Goal: Check status: Check status

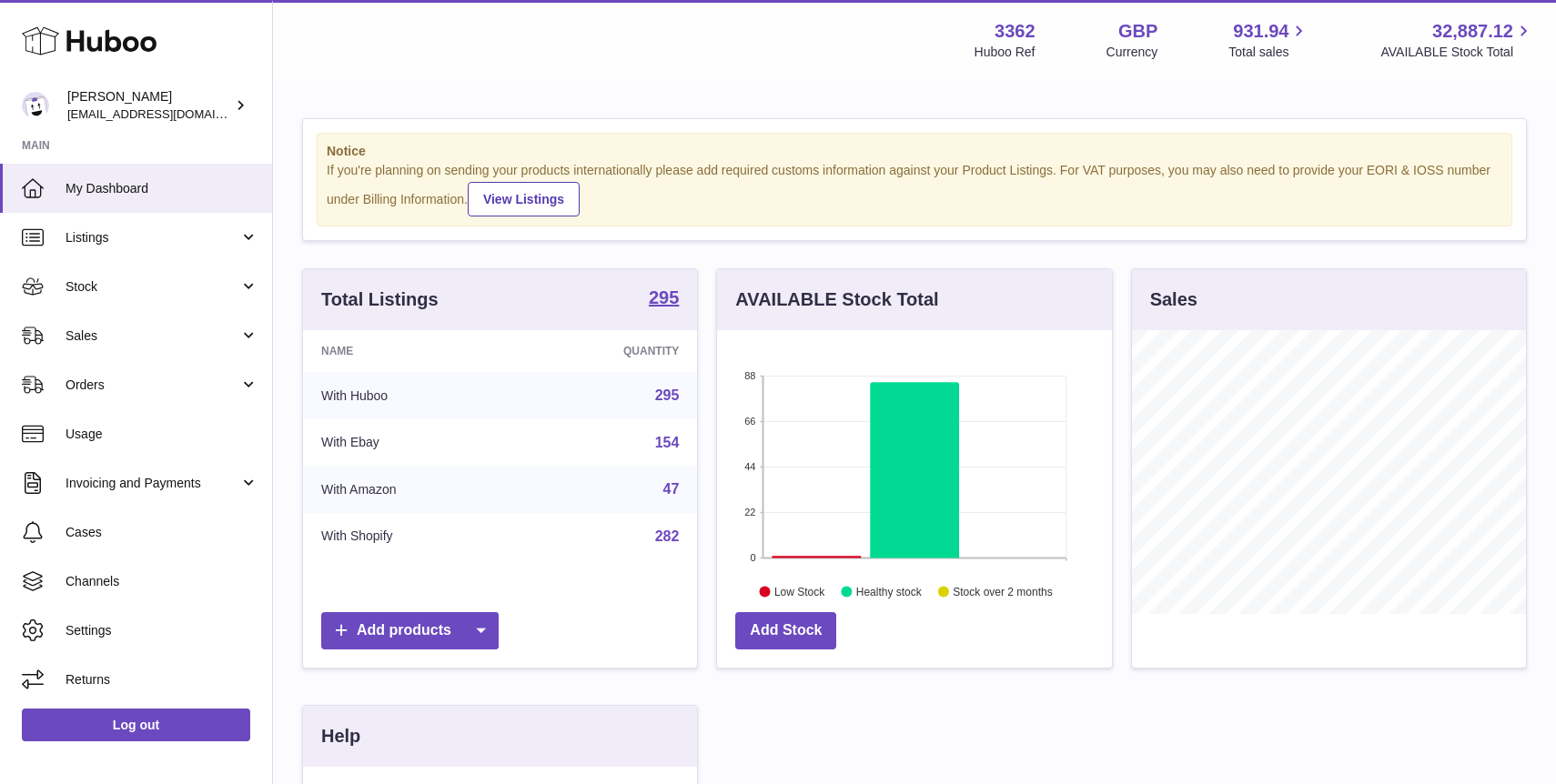
scroll to position [284, 394]
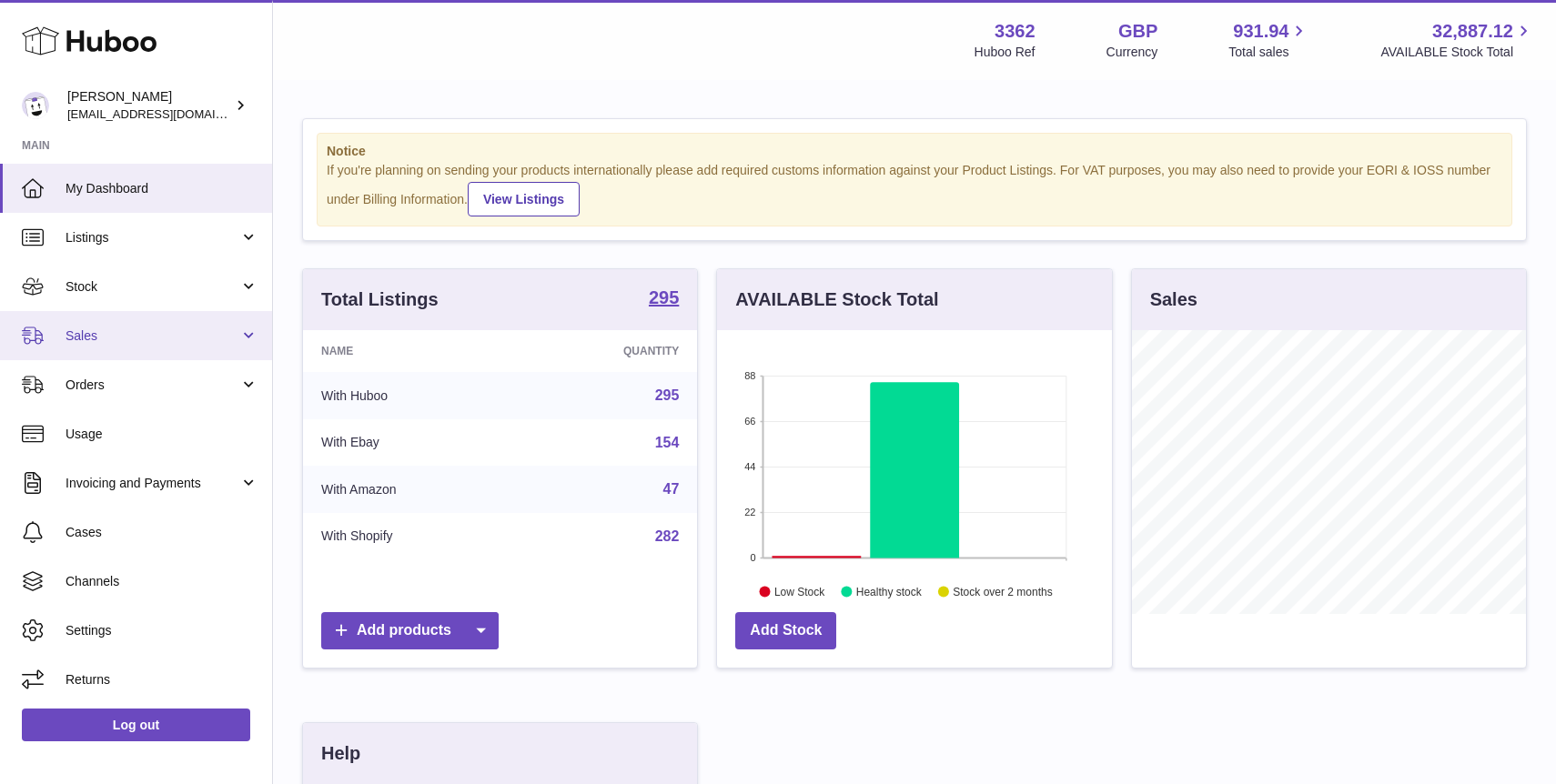
click at [165, 331] on span "Sales" at bounding box center [152, 336] width 174 height 18
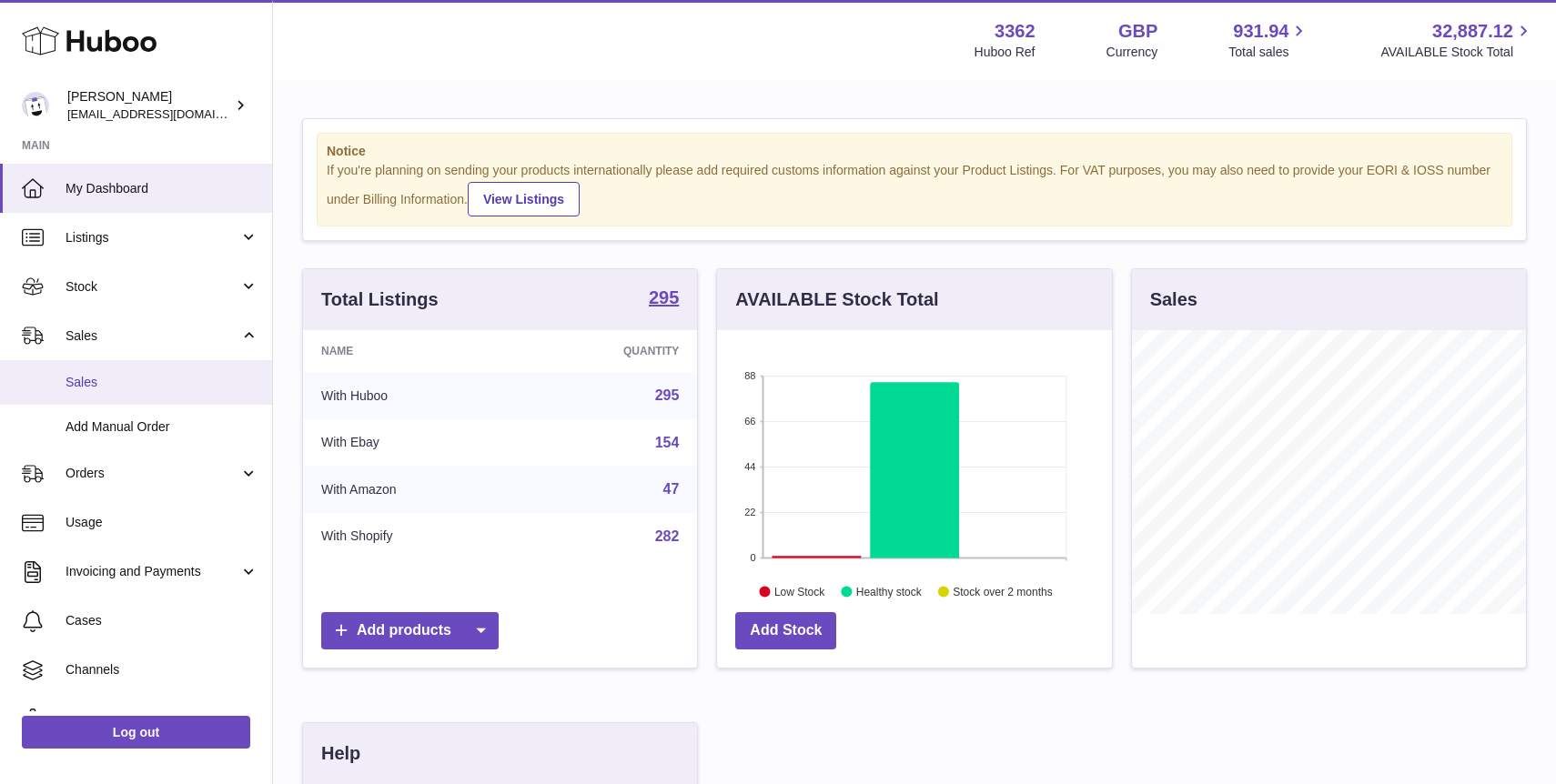
click at [159, 374] on span "Sales" at bounding box center [162, 383] width 193 height 18
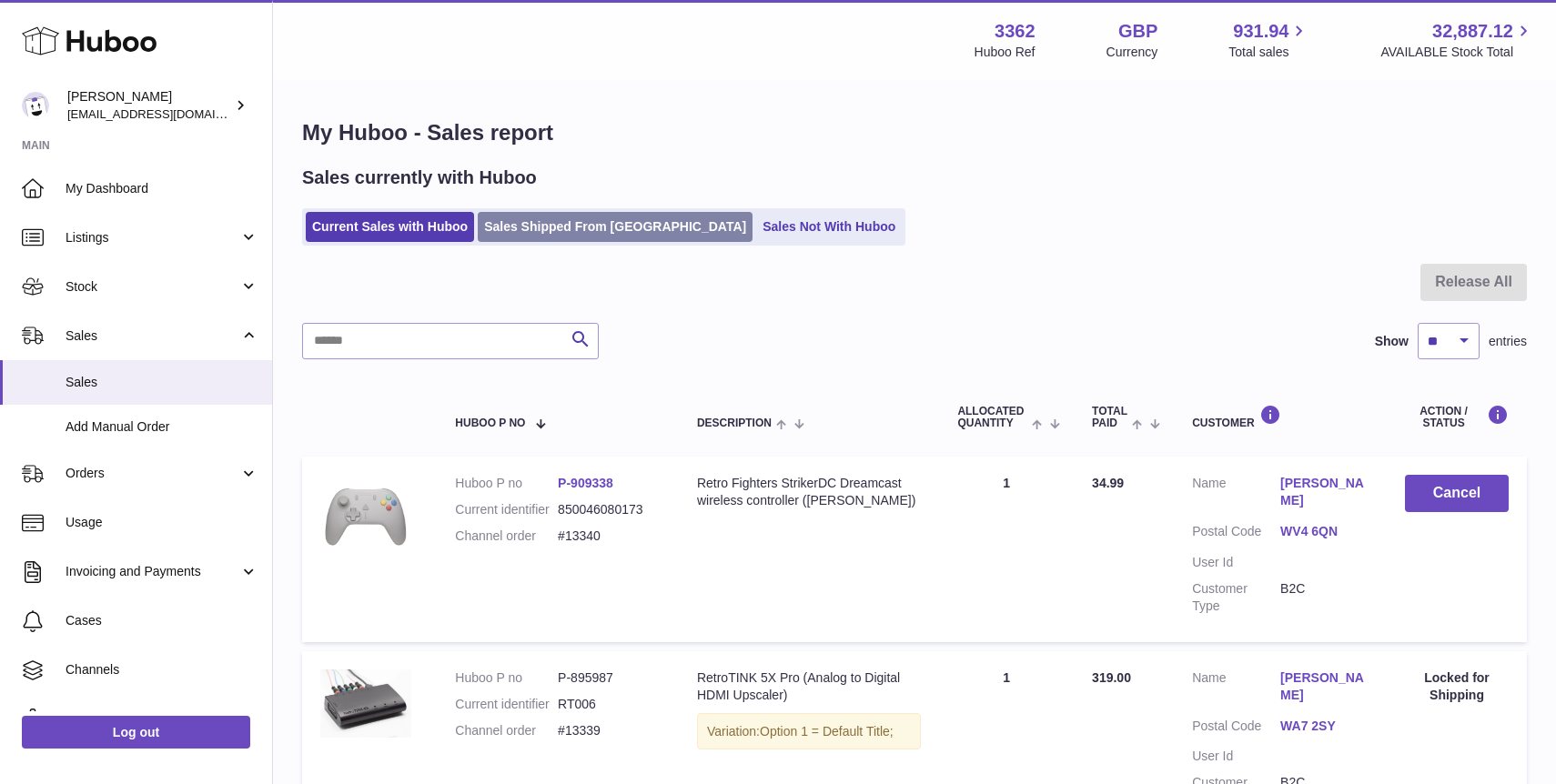
click at [565, 227] on link "Sales Shipped From [GEOGRAPHIC_DATA]" at bounding box center [615, 226] width 275 height 30
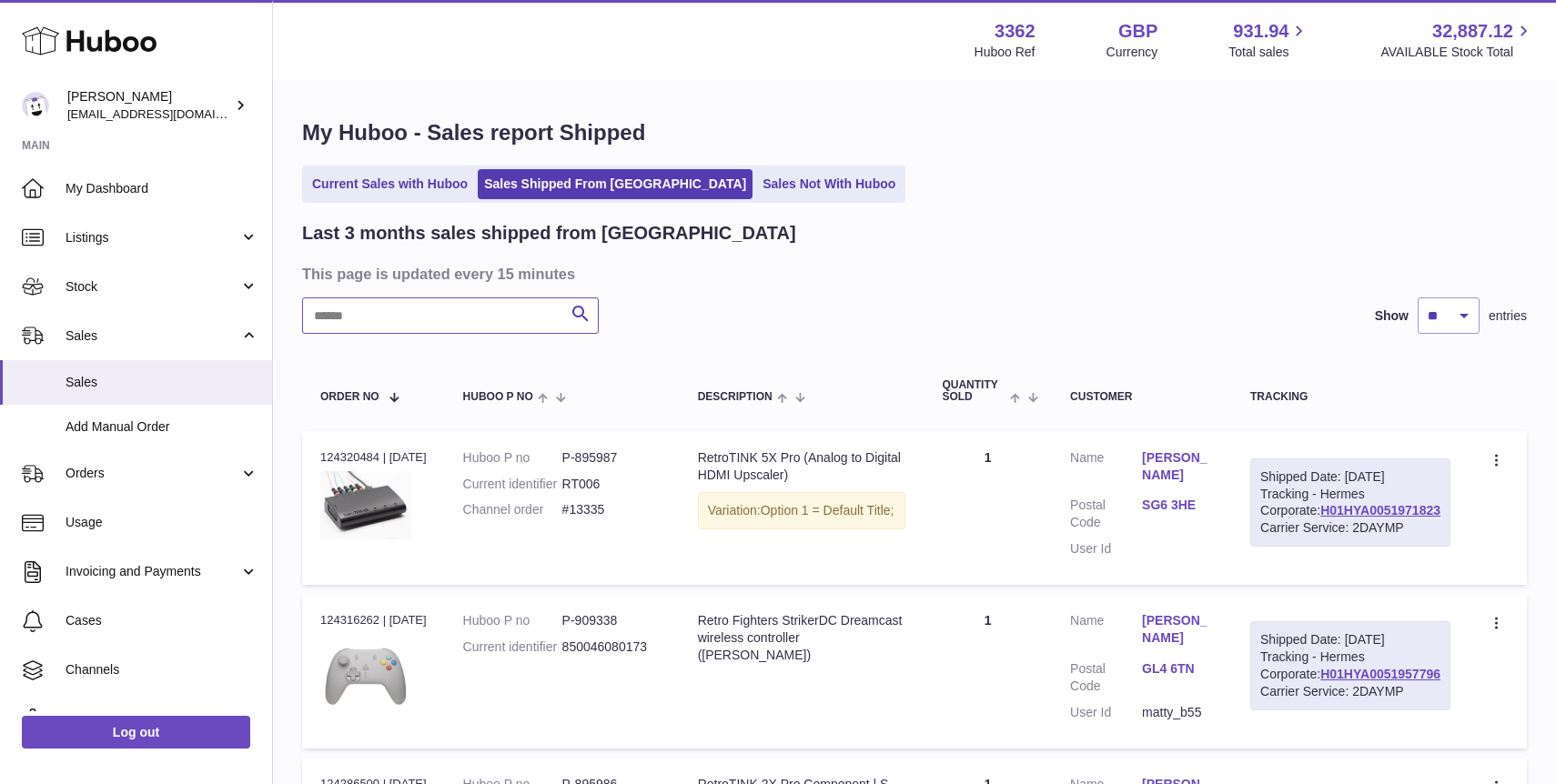
click at [512, 328] on input "text" at bounding box center [450, 316] width 297 height 36
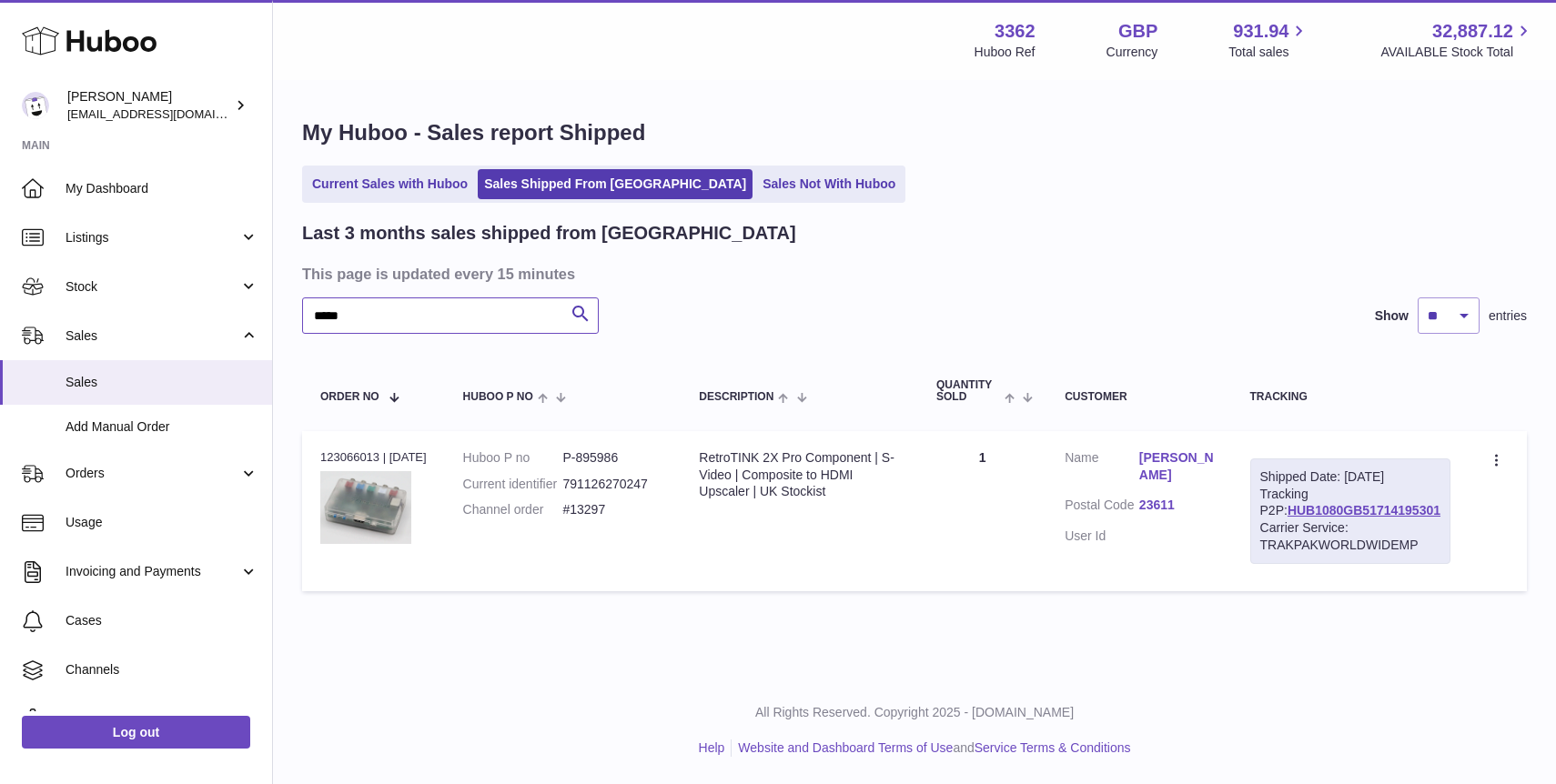
type input "*****"
